Goal: Task Accomplishment & Management: Manage account settings

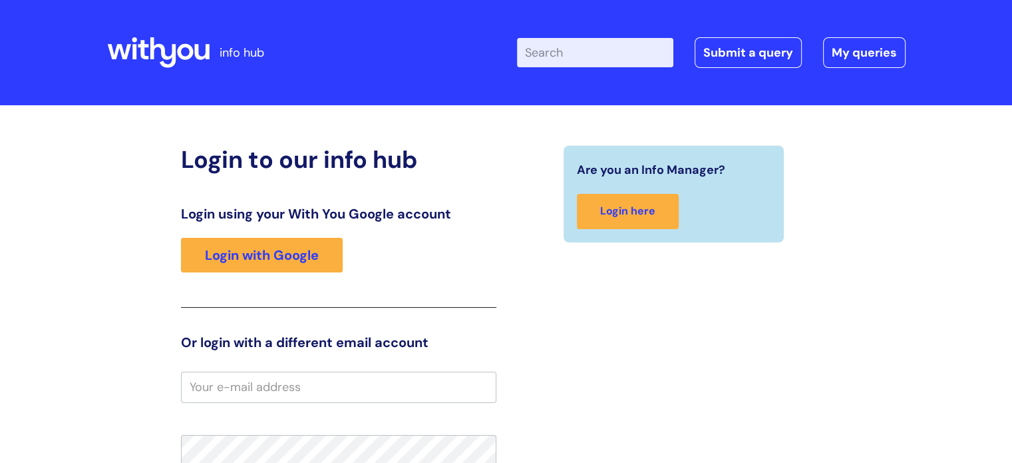
click at [580, 55] on input "Enter your search term here..." at bounding box center [595, 52] width 156 height 29
type input "i"
type input "IT SUPPORT"
click button "Search" at bounding box center [0, 0] width 0 height 0
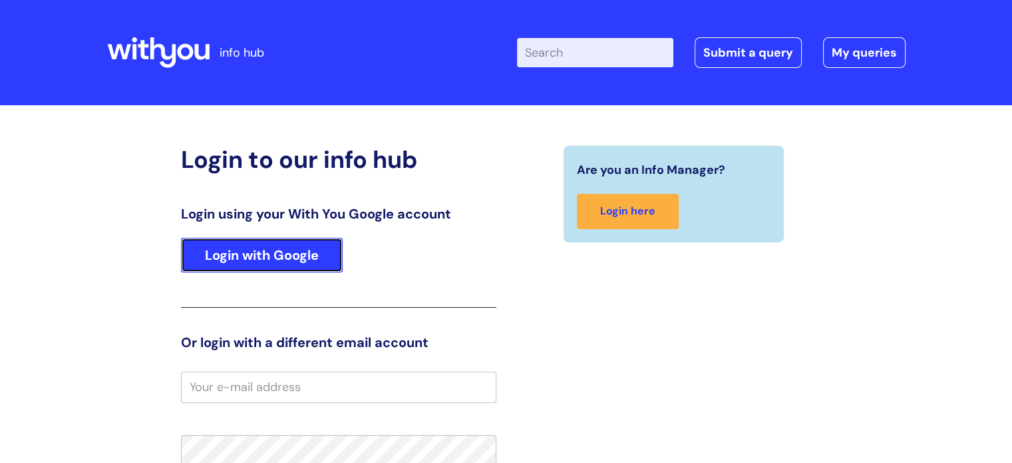
click at [253, 260] on link "Login with Google" at bounding box center [262, 255] width 162 height 35
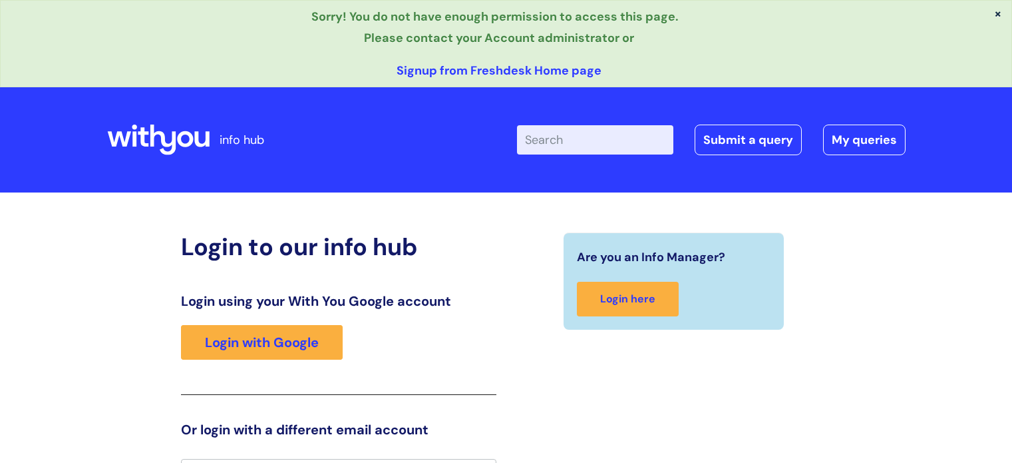
scroll to position [27, 0]
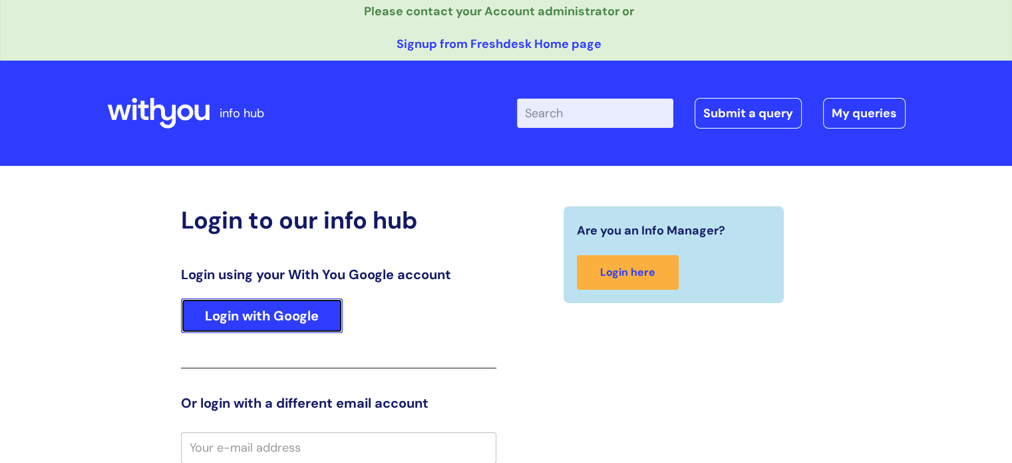
click at [248, 319] on link "Login with Google" at bounding box center [262, 315] width 162 height 35
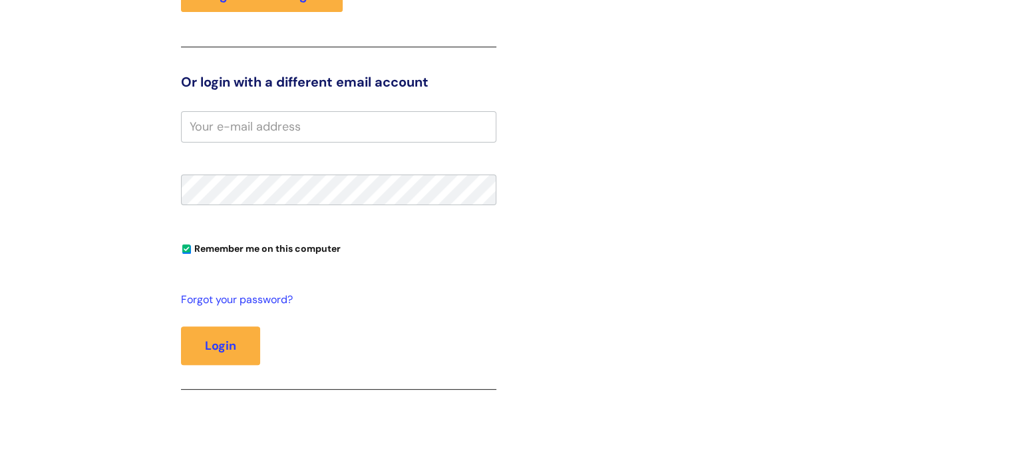
scroll to position [379, 0]
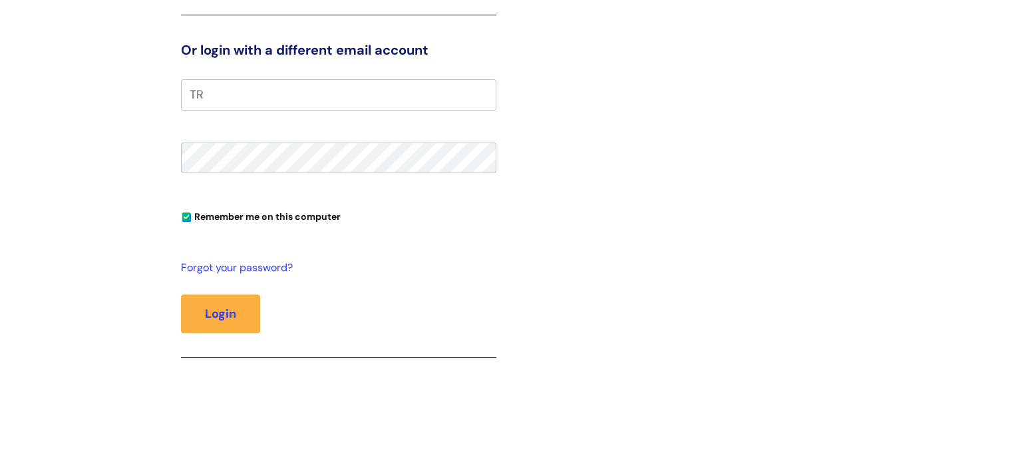
type input "T"
type input "tracy.munro@wearewithyou.org.uk"
click at [181, 294] on button "Login" at bounding box center [220, 313] width 79 height 39
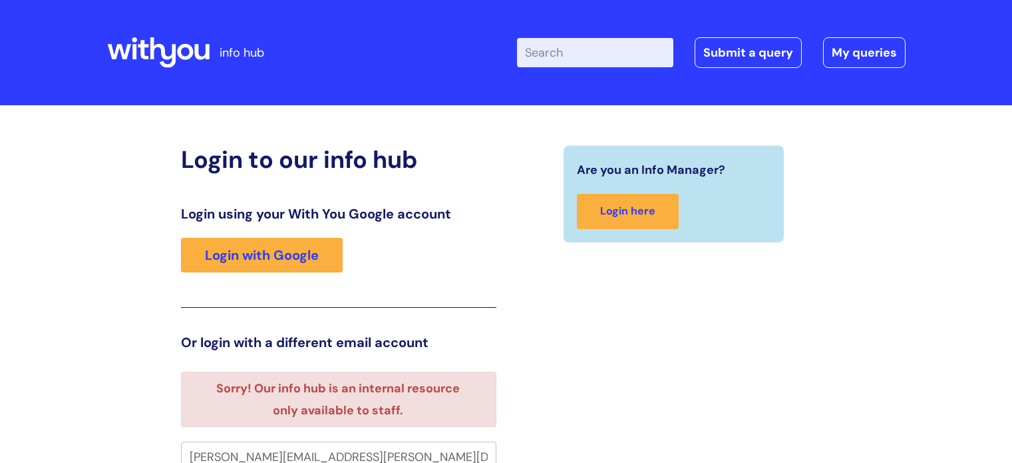
scroll to position [8, 0]
